Goal: Information Seeking & Learning: Check status

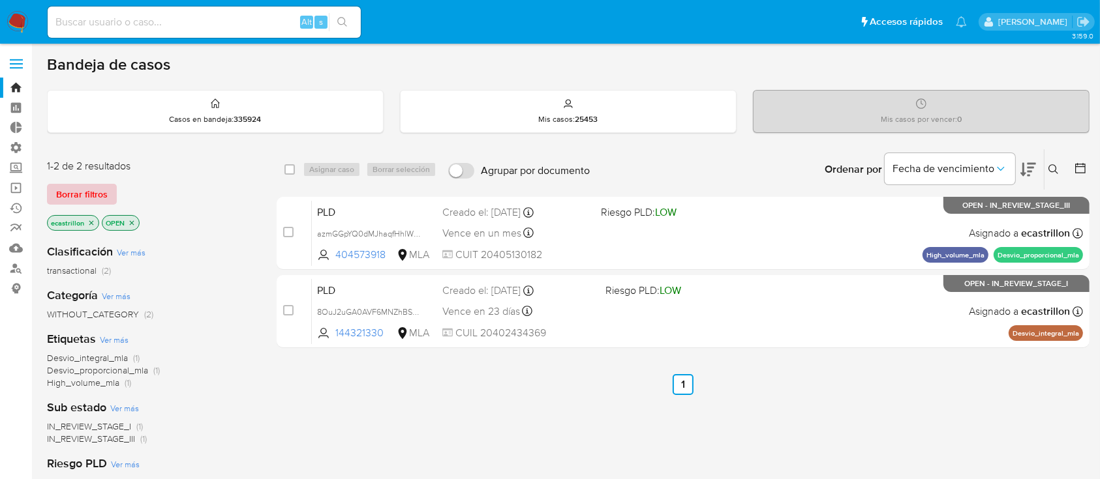
click at [57, 194] on span "Borrar filtros" at bounding box center [82, 194] width 52 height 18
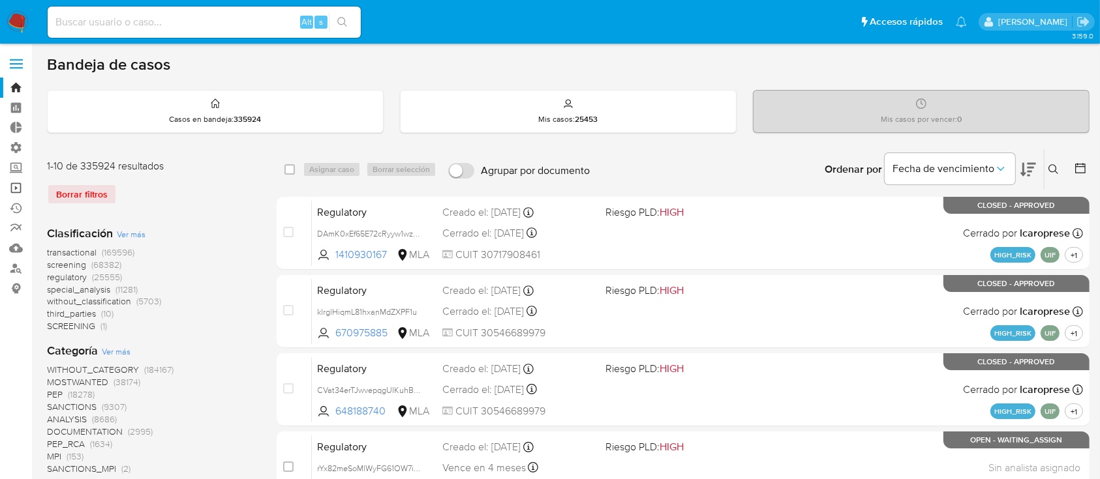
click at [22, 190] on link "Operaciones masivas" at bounding box center [77, 188] width 155 height 20
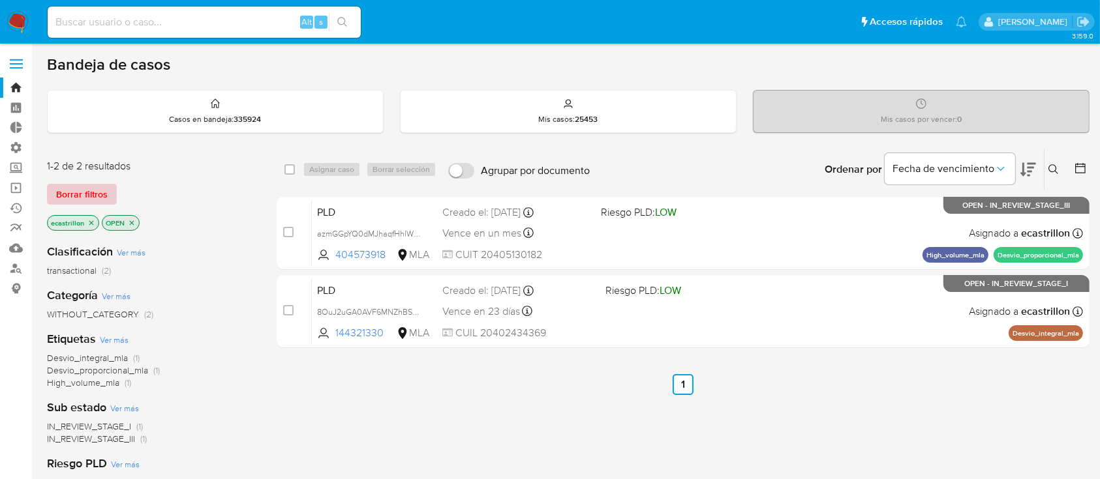
click at [50, 187] on button "Borrar filtros" at bounding box center [82, 194] width 70 height 21
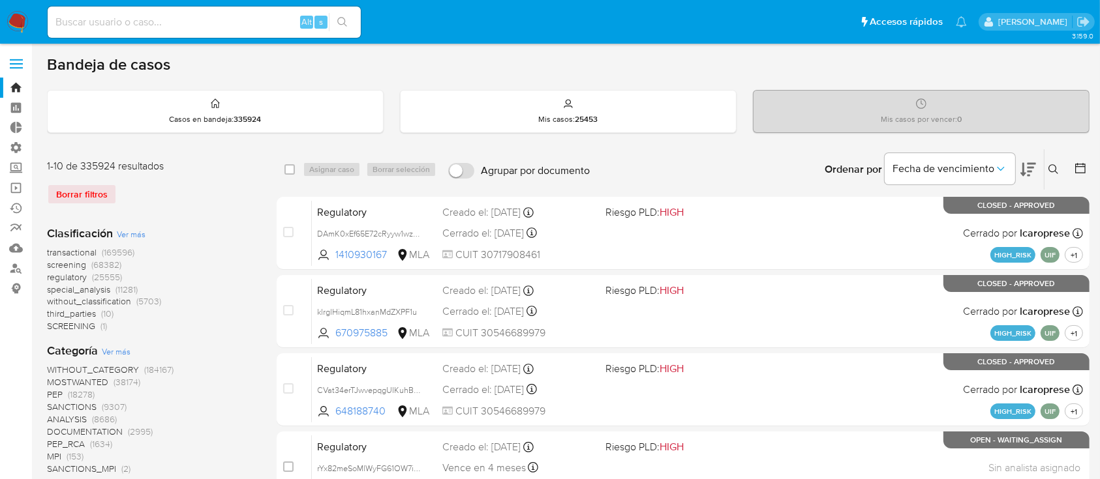
click at [10, 64] on span at bounding box center [16, 64] width 13 height 2
click at [0, 0] on input "checkbox" at bounding box center [0, 0] width 0 height 0
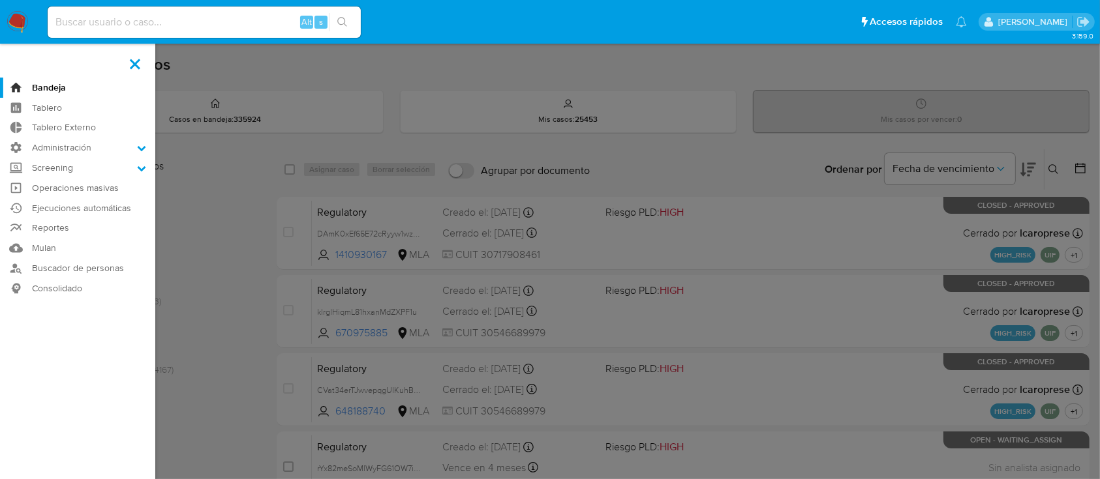
click at [133, 56] on label at bounding box center [135, 63] width 33 height 27
click at [0, 0] on input "checkbox" at bounding box center [0, 0] width 0 height 0
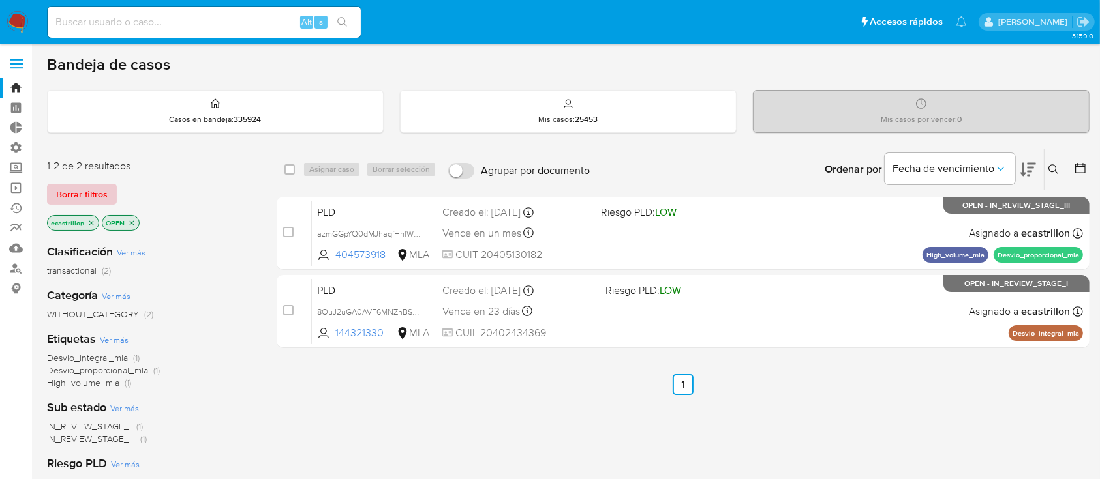
click at [87, 192] on span "Borrar filtros" at bounding box center [82, 194] width 52 height 18
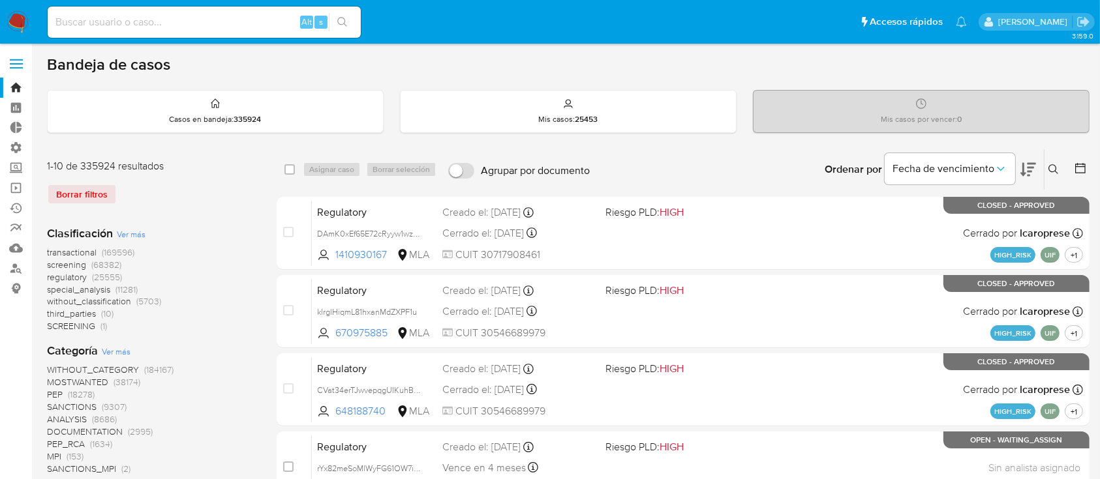
click at [1055, 170] on icon at bounding box center [1053, 169] width 10 height 10
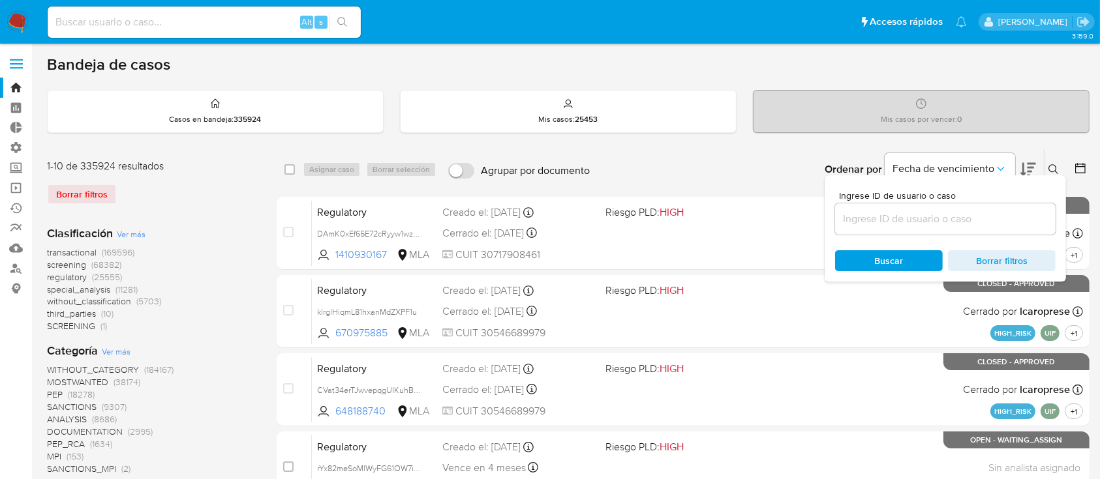
click at [1028, 211] on input at bounding box center [945, 219] width 220 height 17
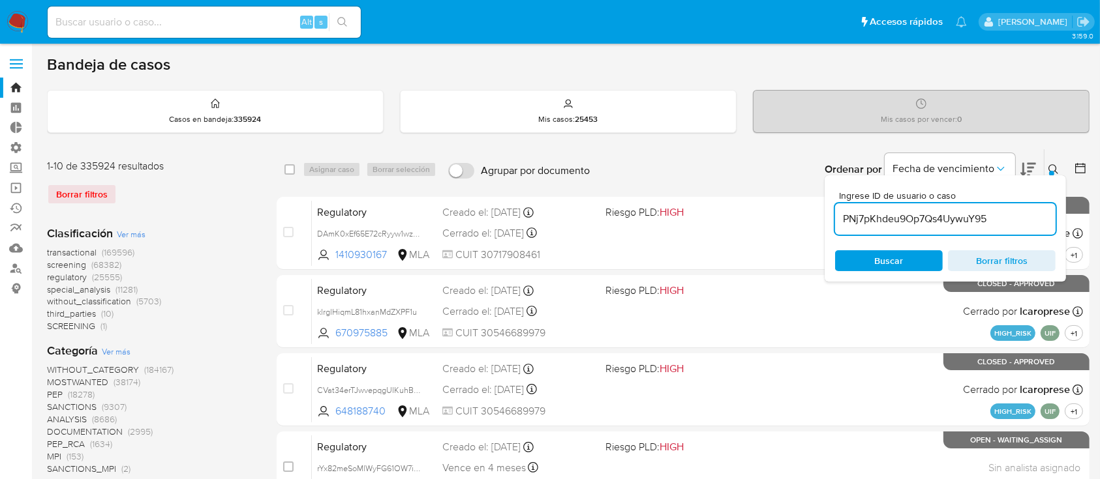
type input "PNj7pKhdeu9Op7Qs4UywuY95"
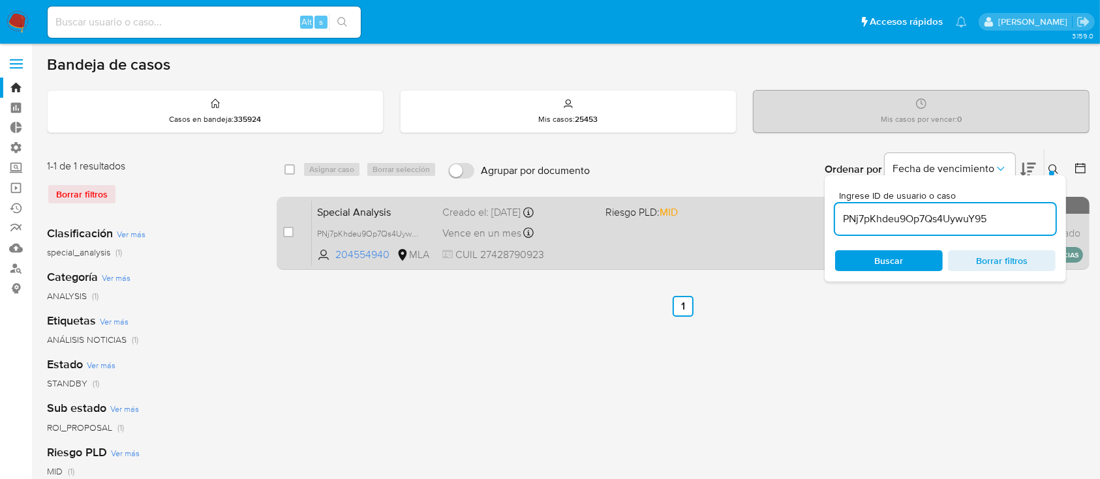
click at [678, 229] on div "Special Analysis PNj7pKhdeu9Op7Qs4UywuY95 204554940 MLA Riesgo PLD: MID Creado …" at bounding box center [697, 233] width 771 height 66
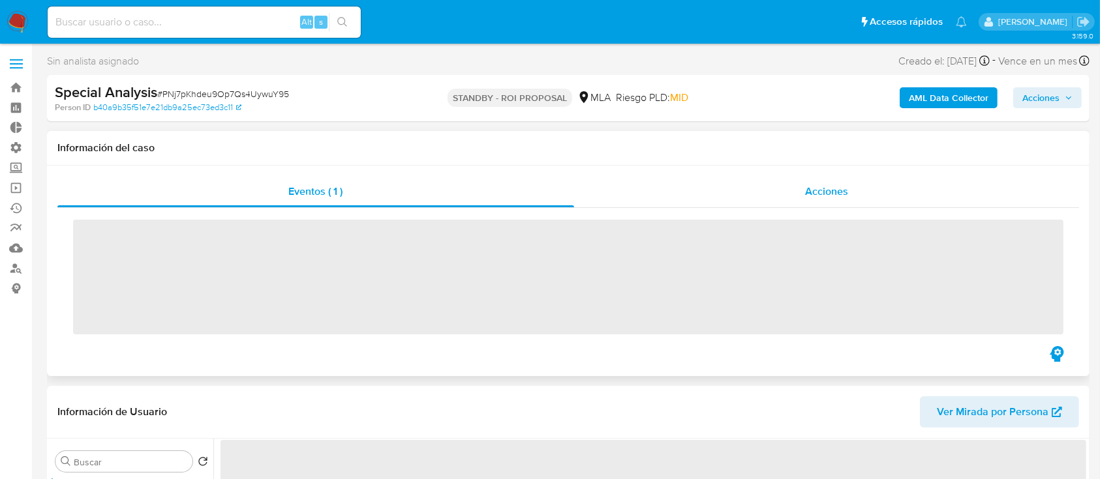
click at [821, 199] on div "Acciones" at bounding box center [826, 191] width 505 height 31
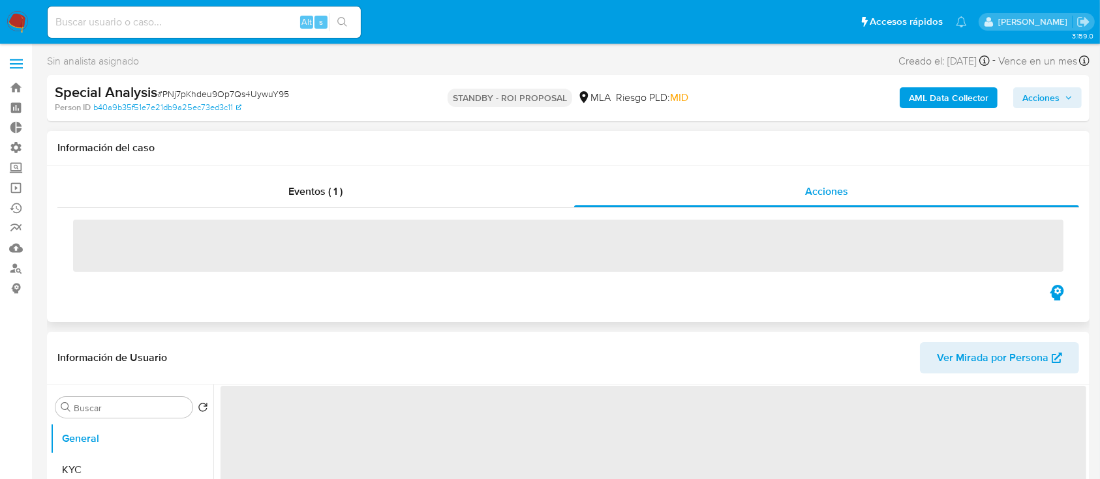
select select "10"
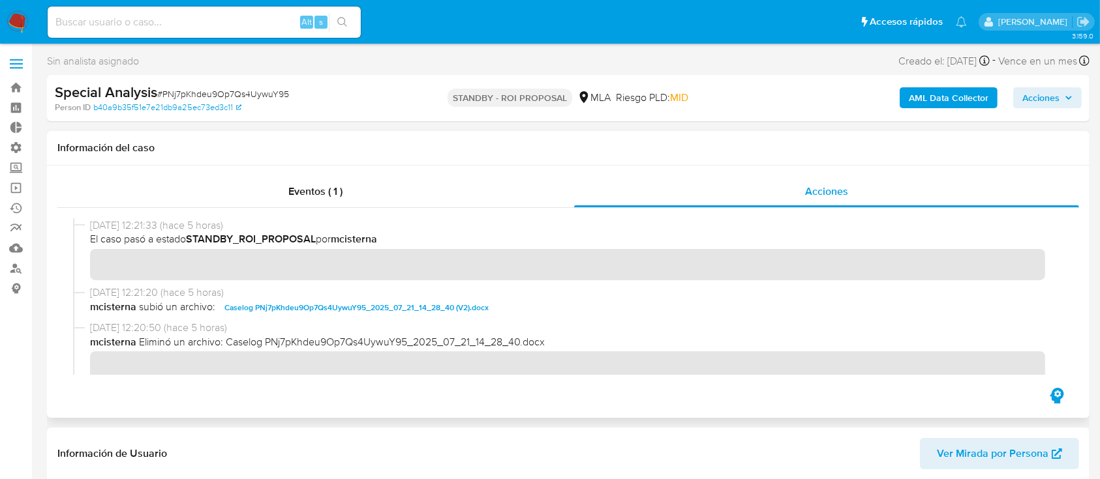
click at [300, 307] on span "Caselog PNj7pKhdeu9Op7Qs4UywuY95_2025_07_21_14_28_40 (V2).docx" at bounding box center [356, 308] width 264 height 16
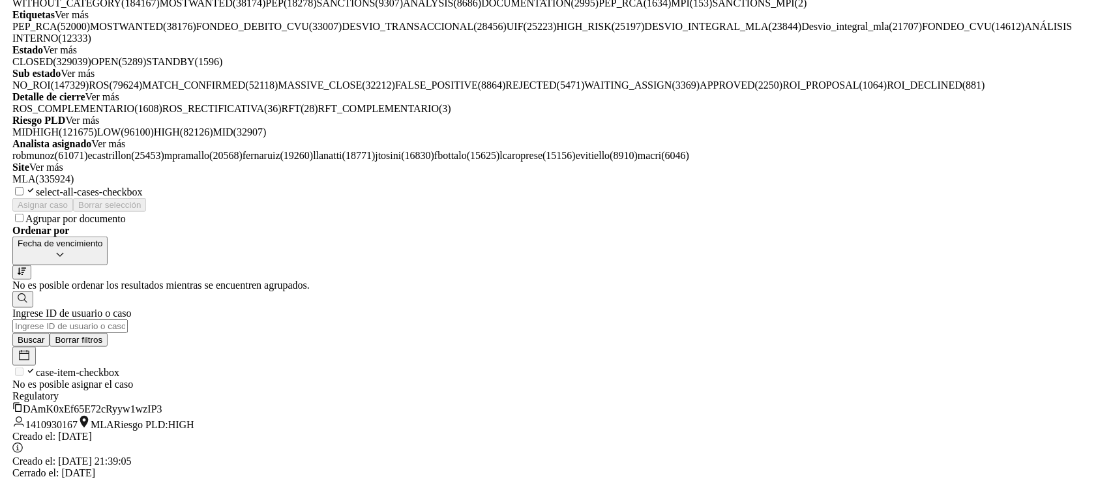
scroll to position [806, 0]
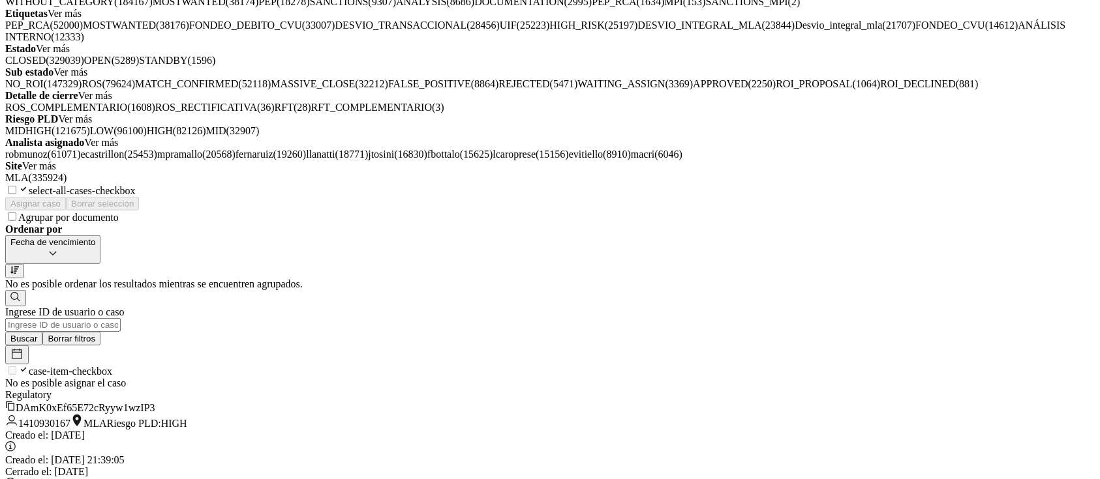
click at [118, 148] on span "Ver más" at bounding box center [101, 142] width 34 height 11
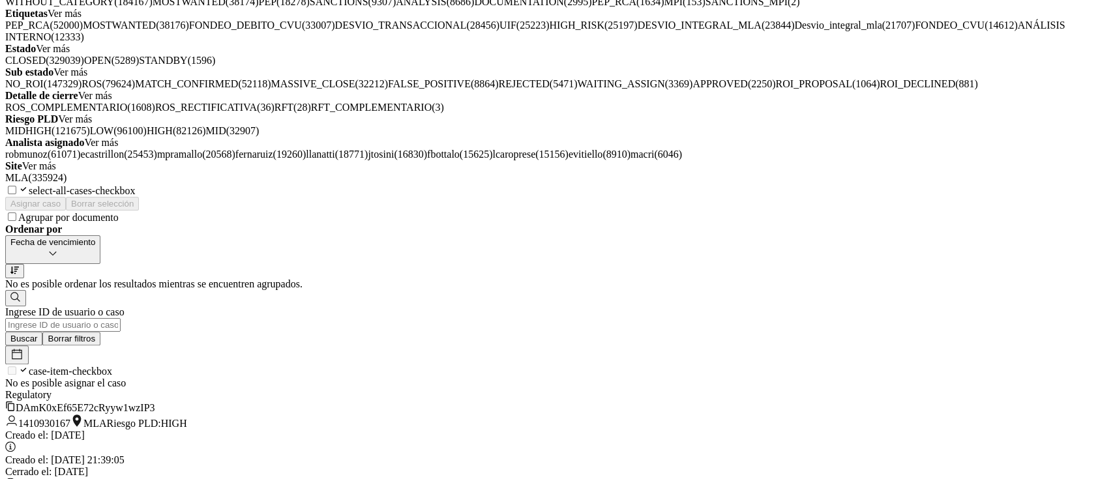
scroll to position [762, 0]
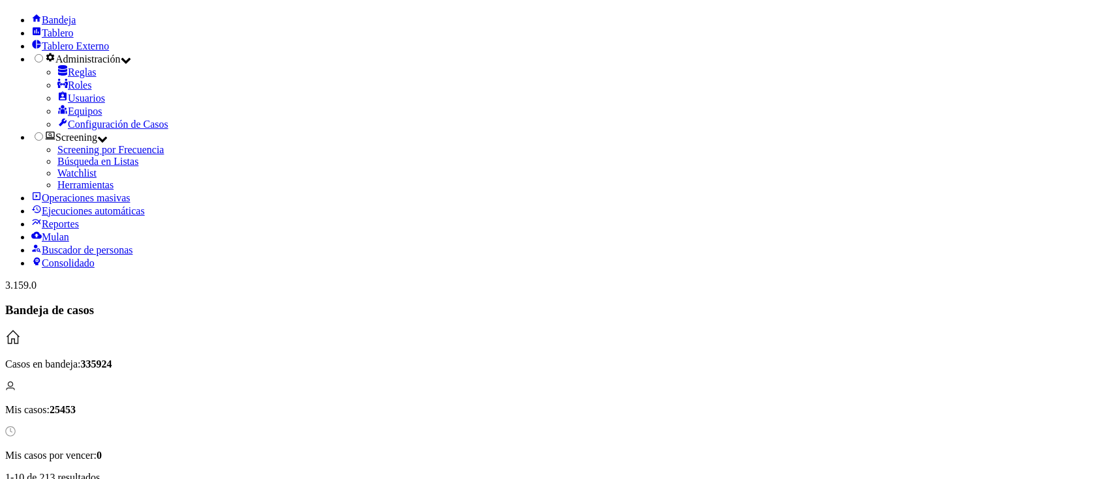
scroll to position [277, 0]
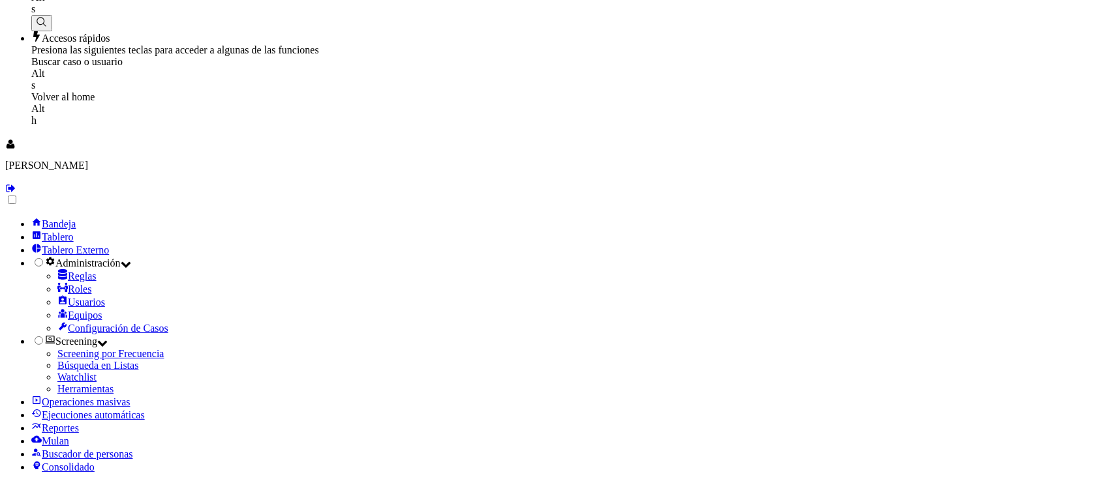
scroll to position [68, 0]
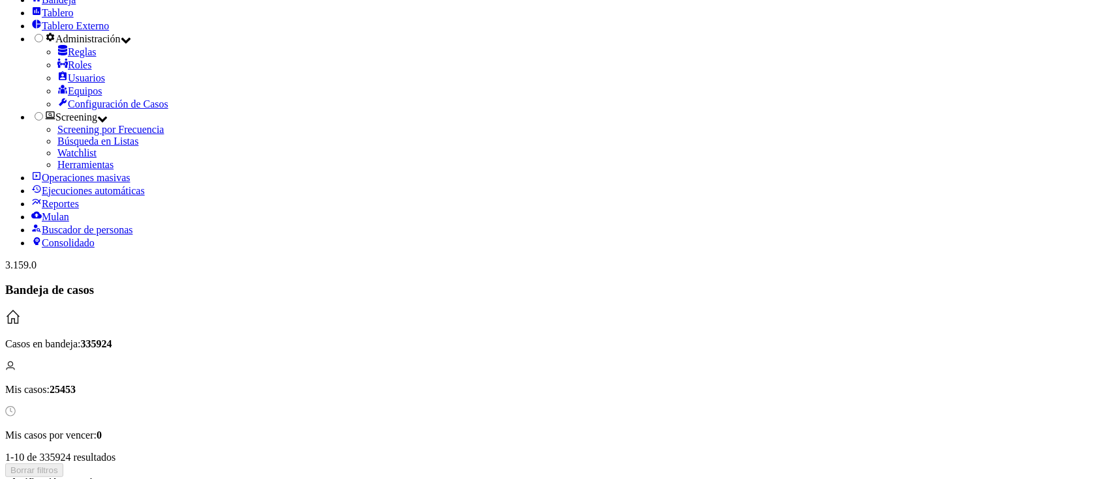
scroll to position [290, 0]
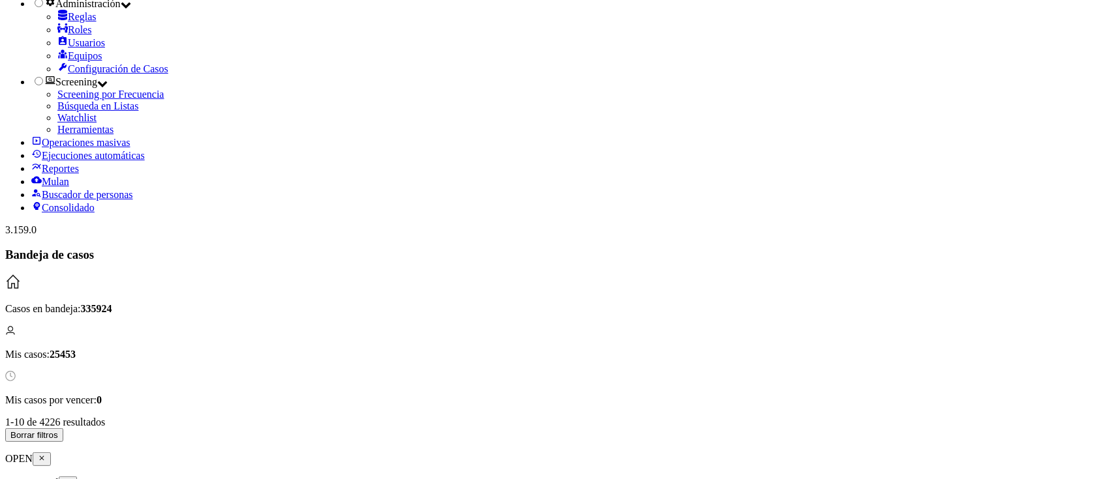
scroll to position [353, 0]
